Goal: Transaction & Acquisition: Purchase product/service

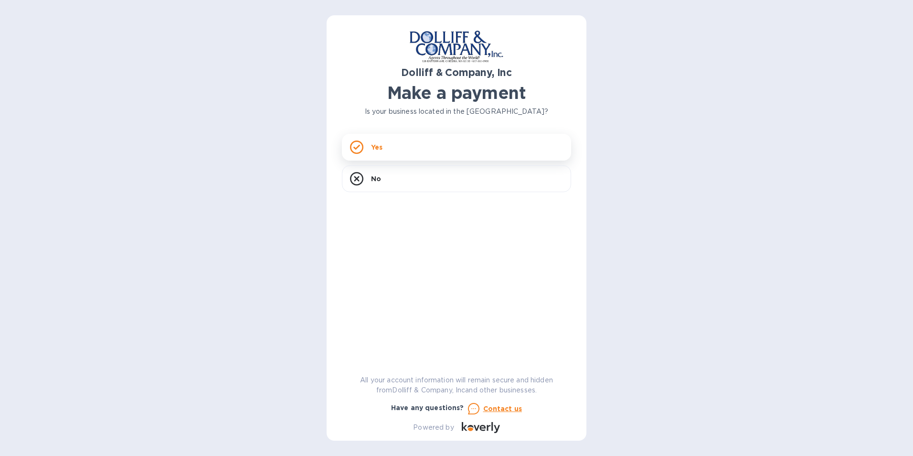
click at [375, 148] on p "Yes" at bounding box center [376, 147] width 11 height 10
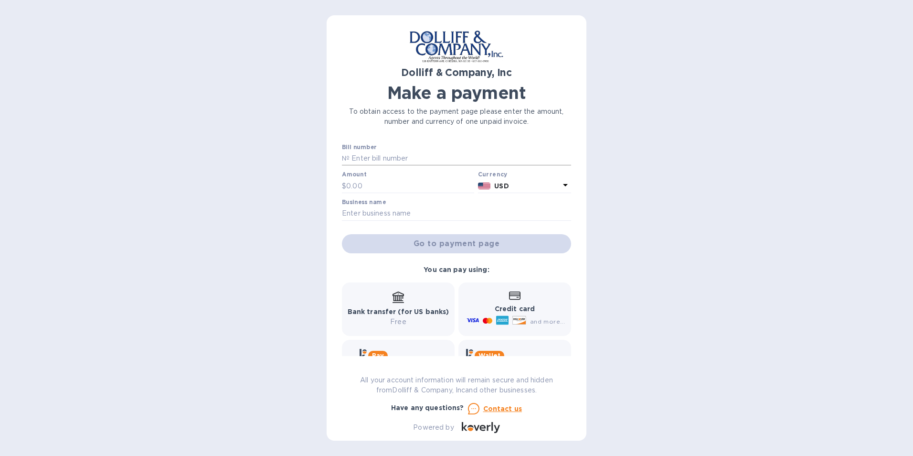
click at [358, 157] on input "text" at bounding box center [461, 158] width 222 height 14
click at [346, 213] on input "text" at bounding box center [456, 213] width 229 height 14
type input "26 Degrees North LLC"
click at [385, 158] on input "text" at bounding box center [461, 158] width 222 height 14
click at [386, 163] on input "text" at bounding box center [461, 158] width 222 height 14
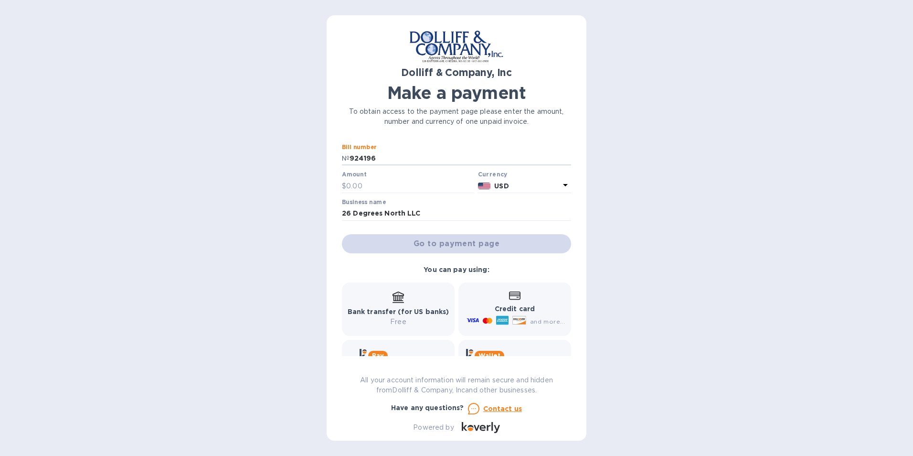
type input "924196"
click at [799, 288] on div "Dolliff & Company, Inc Make a payment To obtain access to the payment page plea…" at bounding box center [456, 228] width 913 height 456
click at [383, 186] on input "text" at bounding box center [410, 186] width 128 height 14
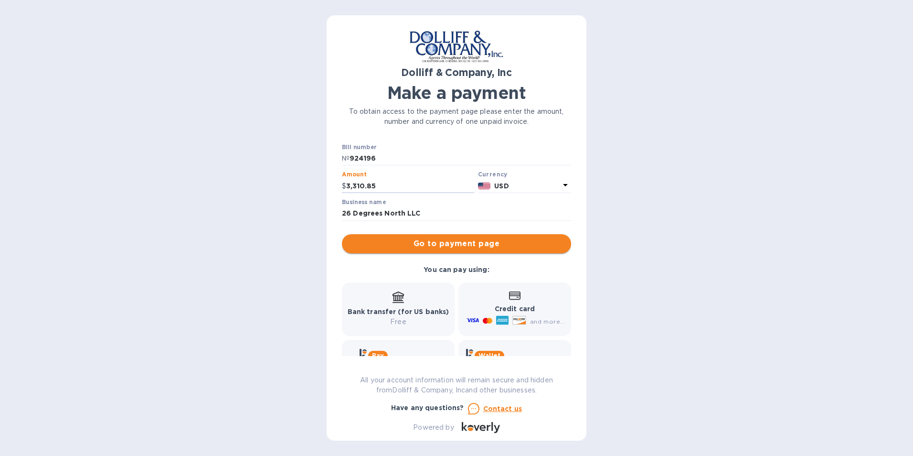
type input "3,310.85"
click at [431, 242] on span "Go to payment page" at bounding box center [457, 243] width 214 height 11
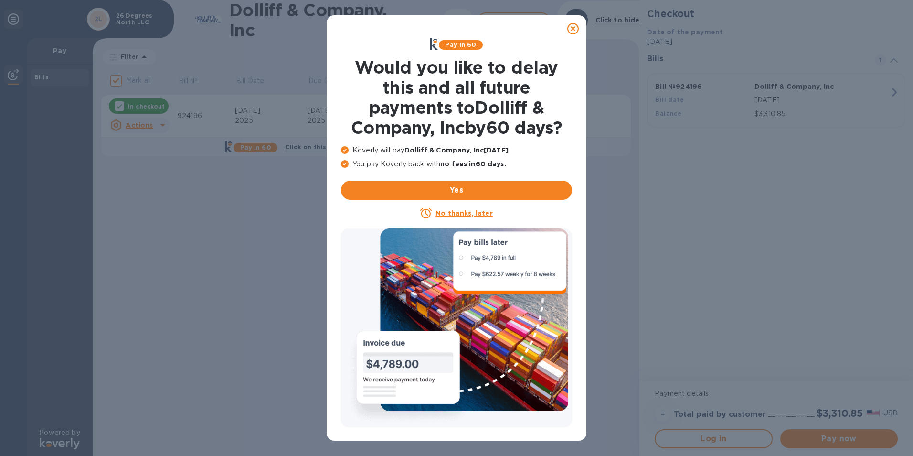
click at [450, 215] on u "No thanks, later" at bounding box center [464, 213] width 57 height 8
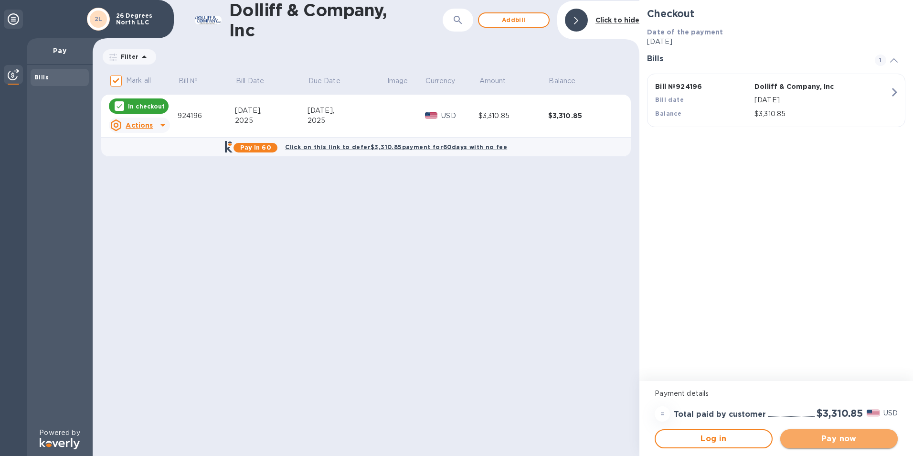
click at [825, 437] on span "Pay now" at bounding box center [839, 438] width 102 height 11
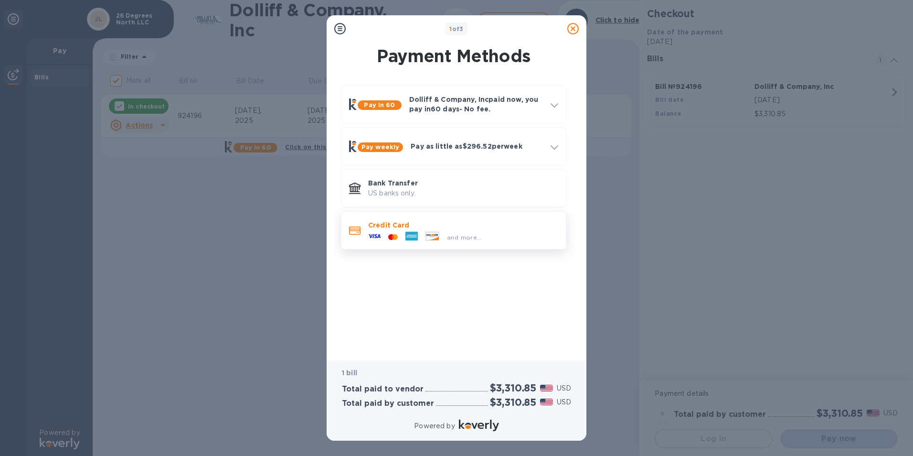
click at [397, 216] on div "Credit Card and more..." at bounding box center [463, 230] width 198 height 28
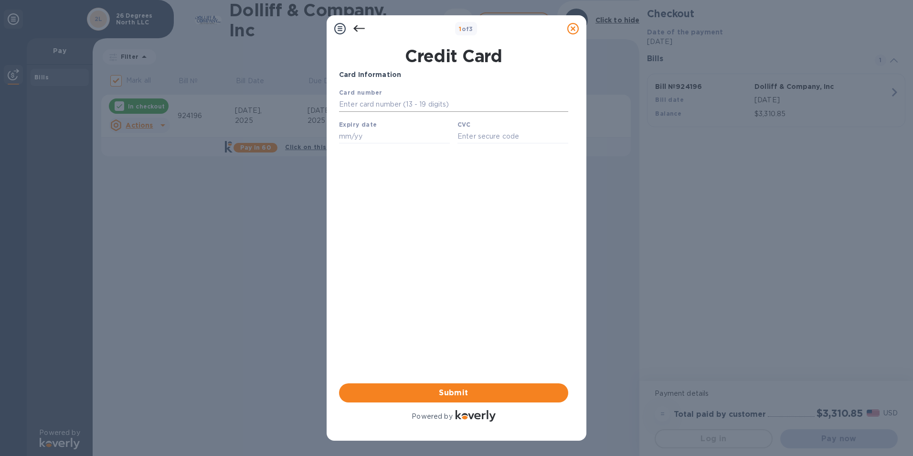
click at [376, 104] on input "text" at bounding box center [453, 104] width 229 height 14
type input "[CREDIT_CARD_NUMBER]"
type input "12/27"
type input "430"
click at [429, 353] on div "Card Information Your browser does not support iframes Submit Powered by" at bounding box center [453, 246] width 229 height 353
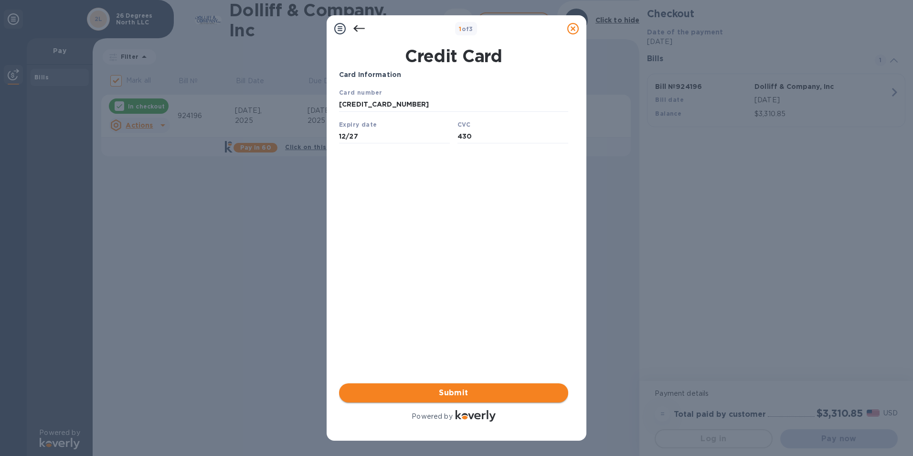
click at [437, 389] on span "Submit" at bounding box center [454, 392] width 214 height 11
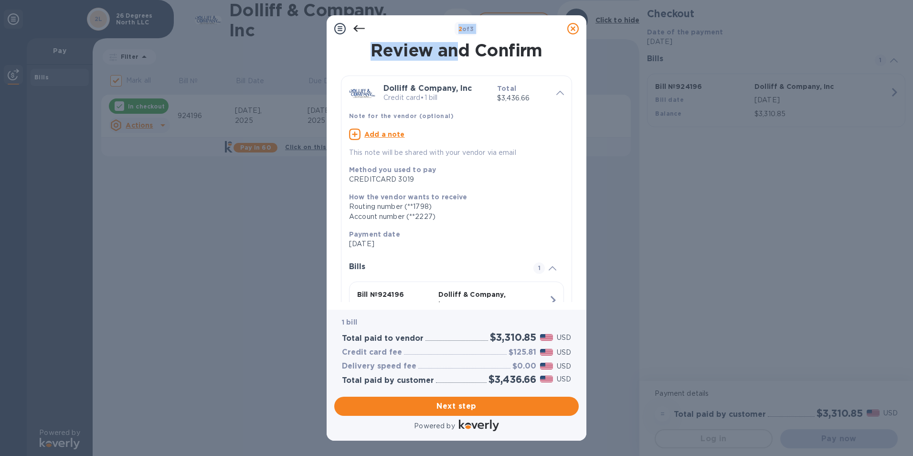
drag, startPoint x: 417, startPoint y: 32, endPoint x: 459, endPoint y: 54, distance: 47.4
click at [459, 54] on div "2 of 3 Review and Confirm Dolliff & Company, Inc Credit card • 1 bill Total $3,…" at bounding box center [457, 227] width 260 height 425
drag, startPoint x: 459, startPoint y: 54, endPoint x: 455, endPoint y: 65, distance: 11.4
click at [455, 65] on div "Dolliff & Company, Inc Credit card • 1 bill Total $3,436.66 Note for the vendor…" at bounding box center [456, 215] width 235 height 303
click at [451, 405] on span "Next step" at bounding box center [456, 405] width 229 height 11
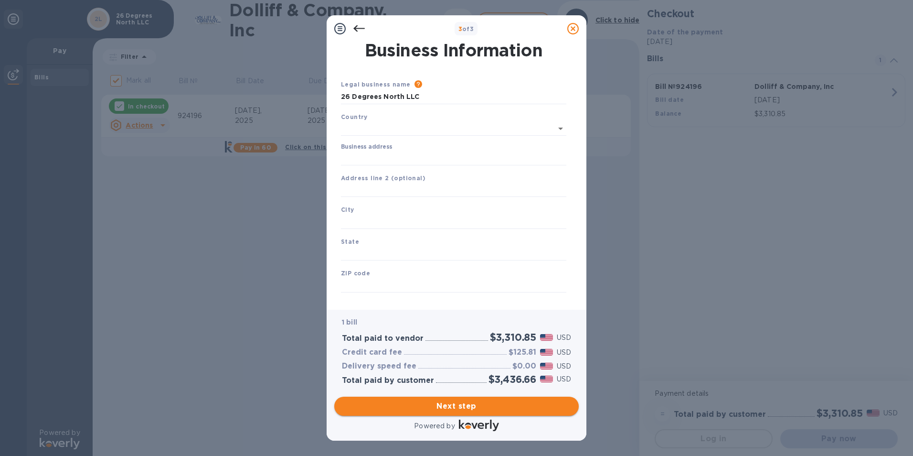
type input "[GEOGRAPHIC_DATA]"
click at [357, 156] on input "Business address" at bounding box center [453, 156] width 225 height 14
type input "[STREET_ADDRESS]"
type input "[GEOGRAPHIC_DATA]"
type input "FL"
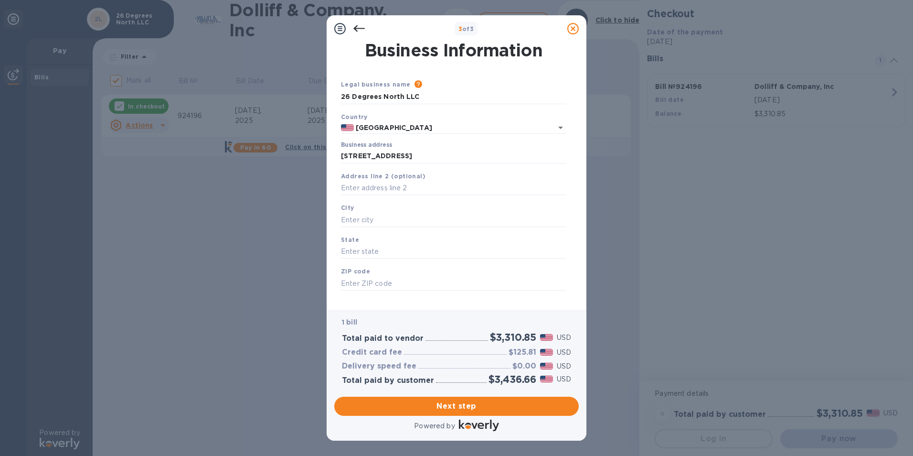
type input "33480"
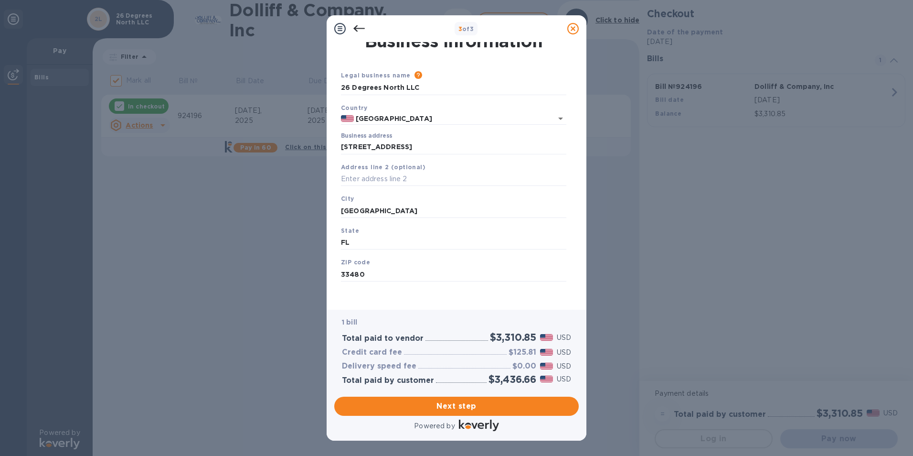
scroll to position [11, 0]
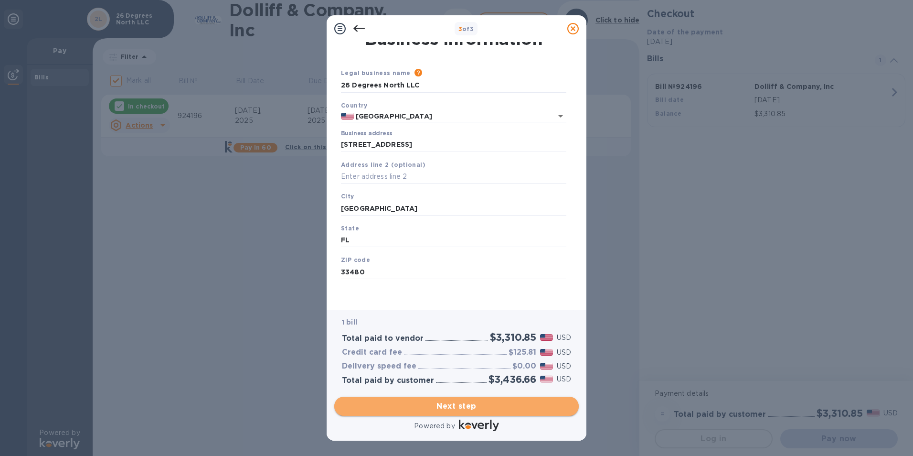
click at [440, 402] on span "Next step" at bounding box center [456, 405] width 229 height 11
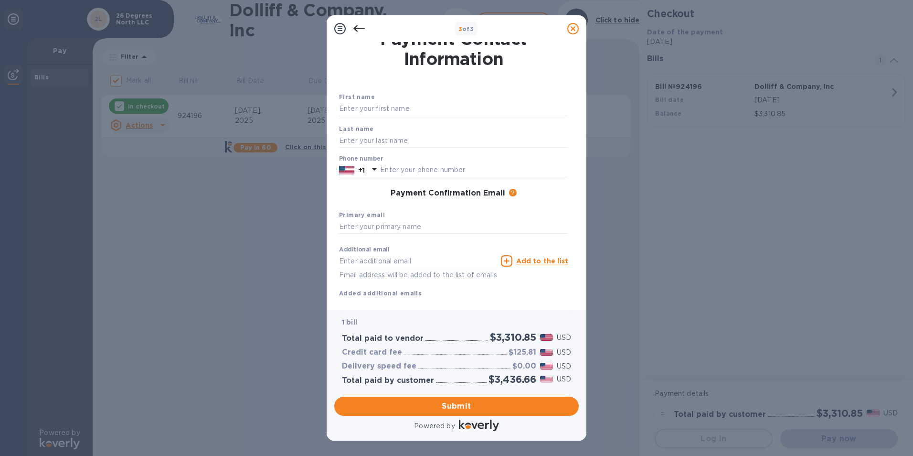
click at [413, 98] on div "First name" at bounding box center [453, 104] width 237 height 32
click at [413, 102] on div "First name" at bounding box center [453, 104] width 237 height 32
click at [414, 107] on input "text" at bounding box center [453, 109] width 229 height 14
type input "[PERSON_NAME]"
click at [339, 141] on div "First name [PERSON_NAME] Last name Phone number +1 Payment Confirmation Email T…" at bounding box center [453, 187] width 233 height 225
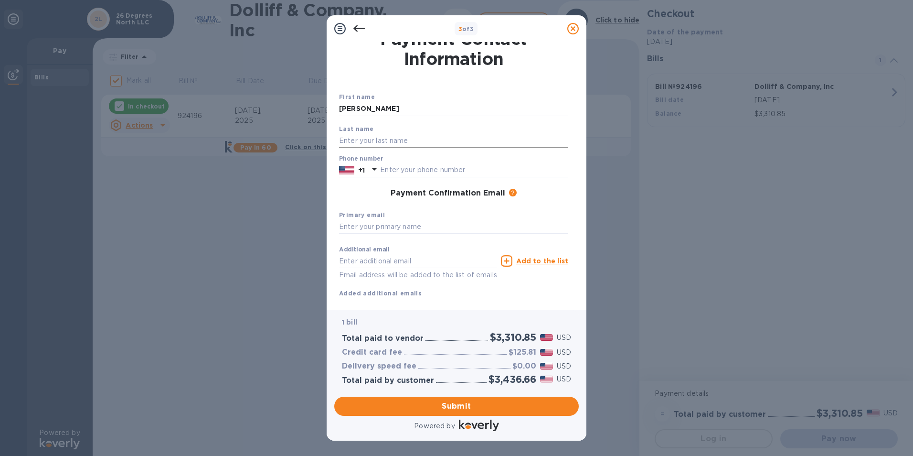
click at [346, 138] on input "text" at bounding box center [453, 140] width 229 height 14
click at [350, 140] on input "[PERSON_NAME]" at bounding box center [453, 140] width 229 height 14
type input "[PERSON_NAME]"
click at [393, 169] on input "text" at bounding box center [474, 170] width 188 height 14
type input "9546325338"
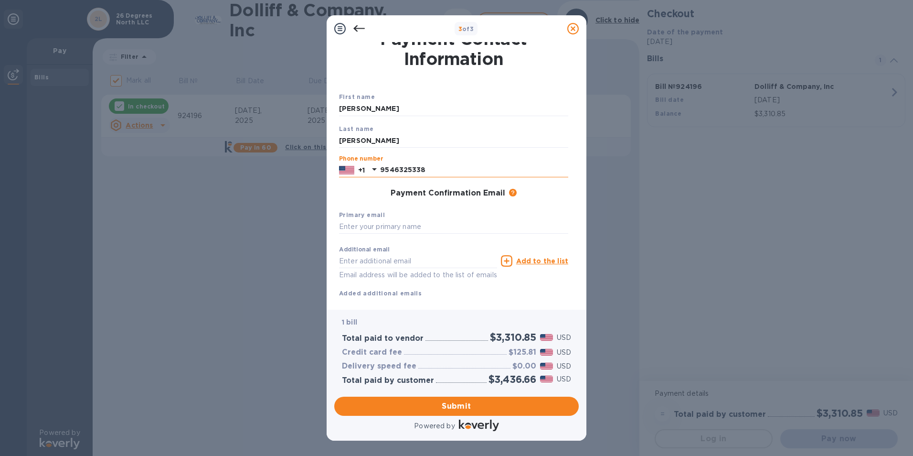
type input "[PERSON_NAME][EMAIL_ADDRESS][DOMAIN_NAME]"
click at [447, 404] on span "Submit" at bounding box center [456, 405] width 229 height 11
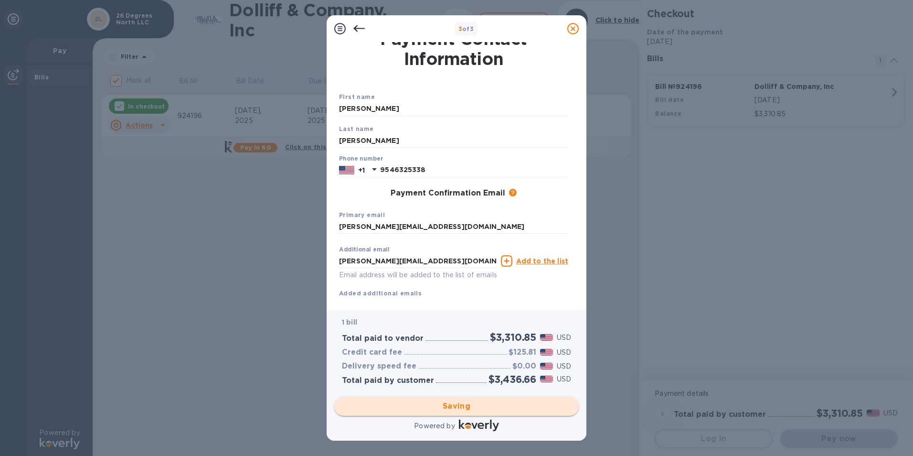
checkbox input "false"
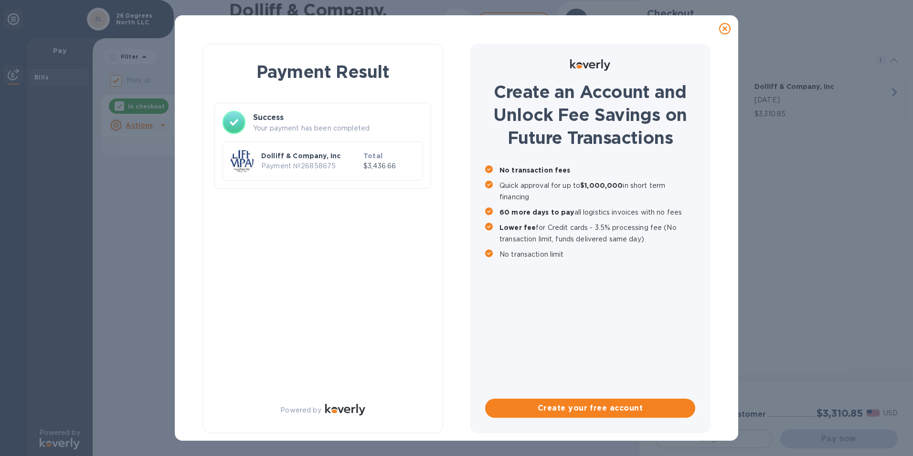
scroll to position [0, 0]
